Goal: Information Seeking & Learning: Check status

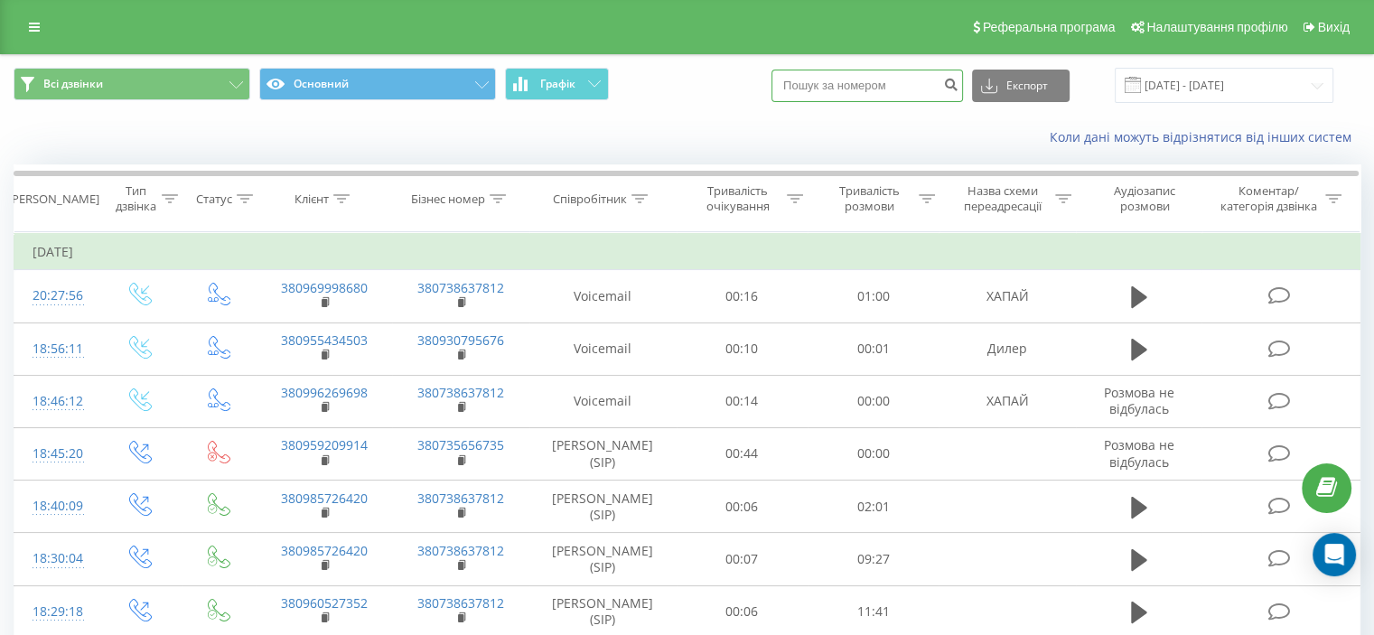
click at [859, 88] on input at bounding box center [866, 86] width 191 height 33
paste input "0508110223"
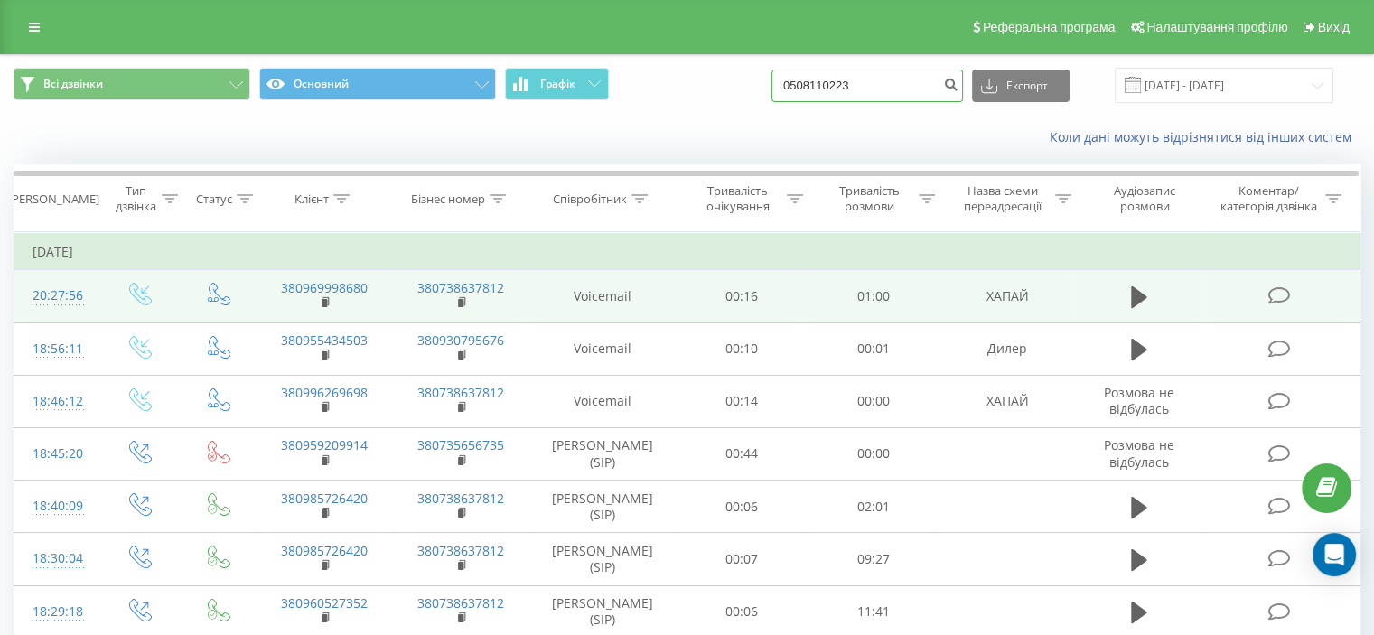
type input "0508110223"
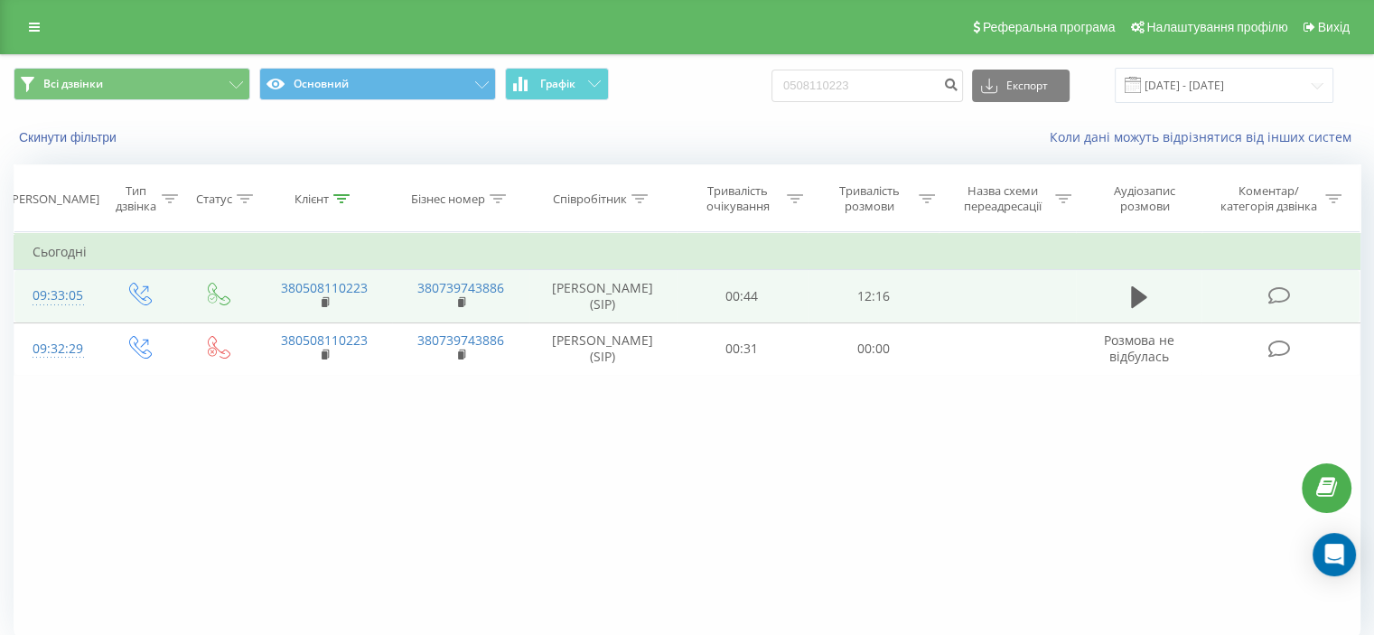
click at [1279, 292] on icon at bounding box center [1278, 295] width 23 height 19
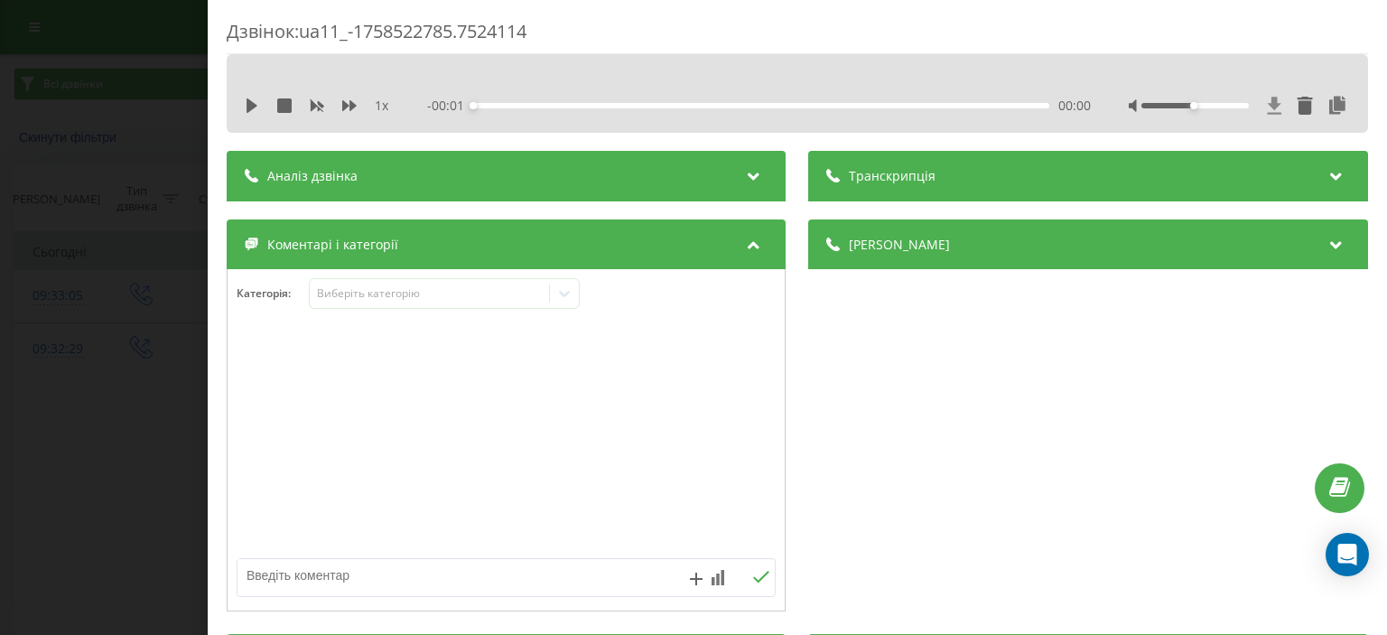
click at [1268, 102] on icon at bounding box center [1275, 105] width 14 height 17
